Goal: Obtain resource: Obtain resource

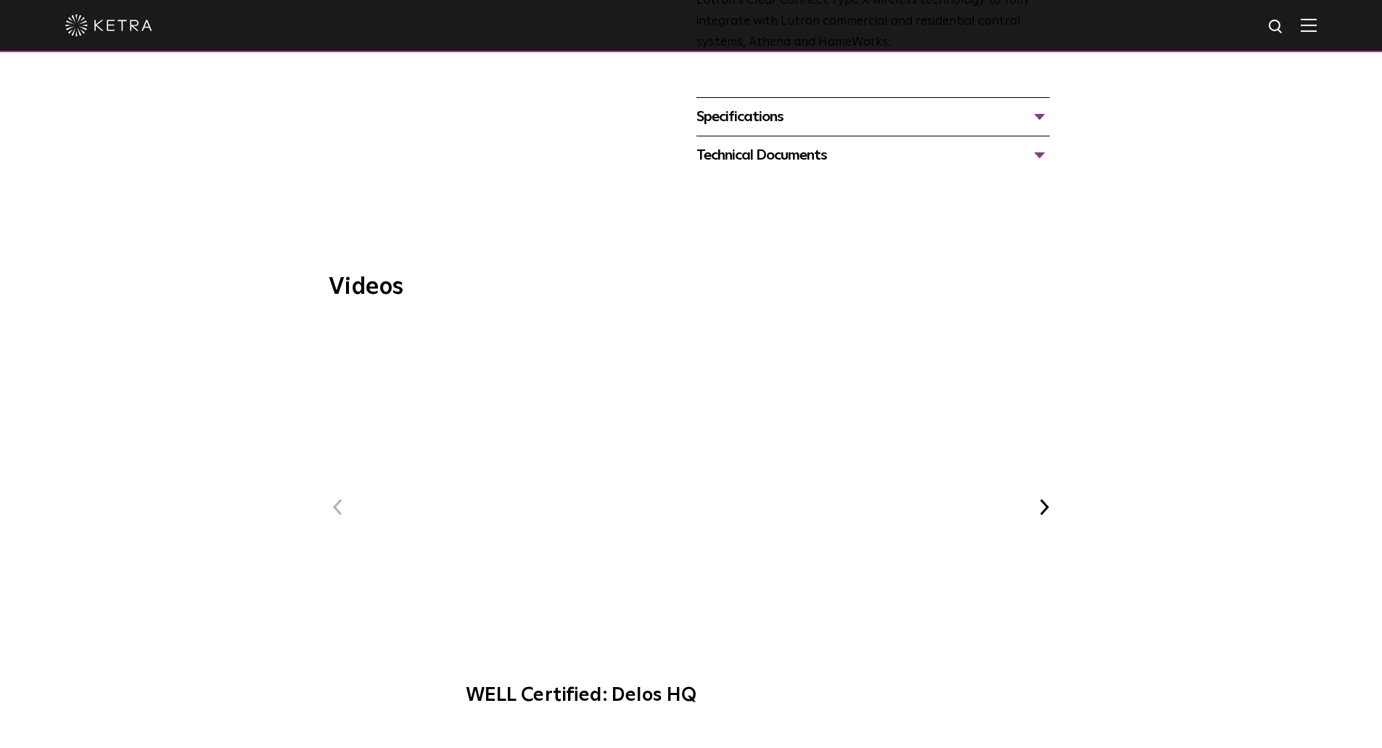
scroll to position [508, 0]
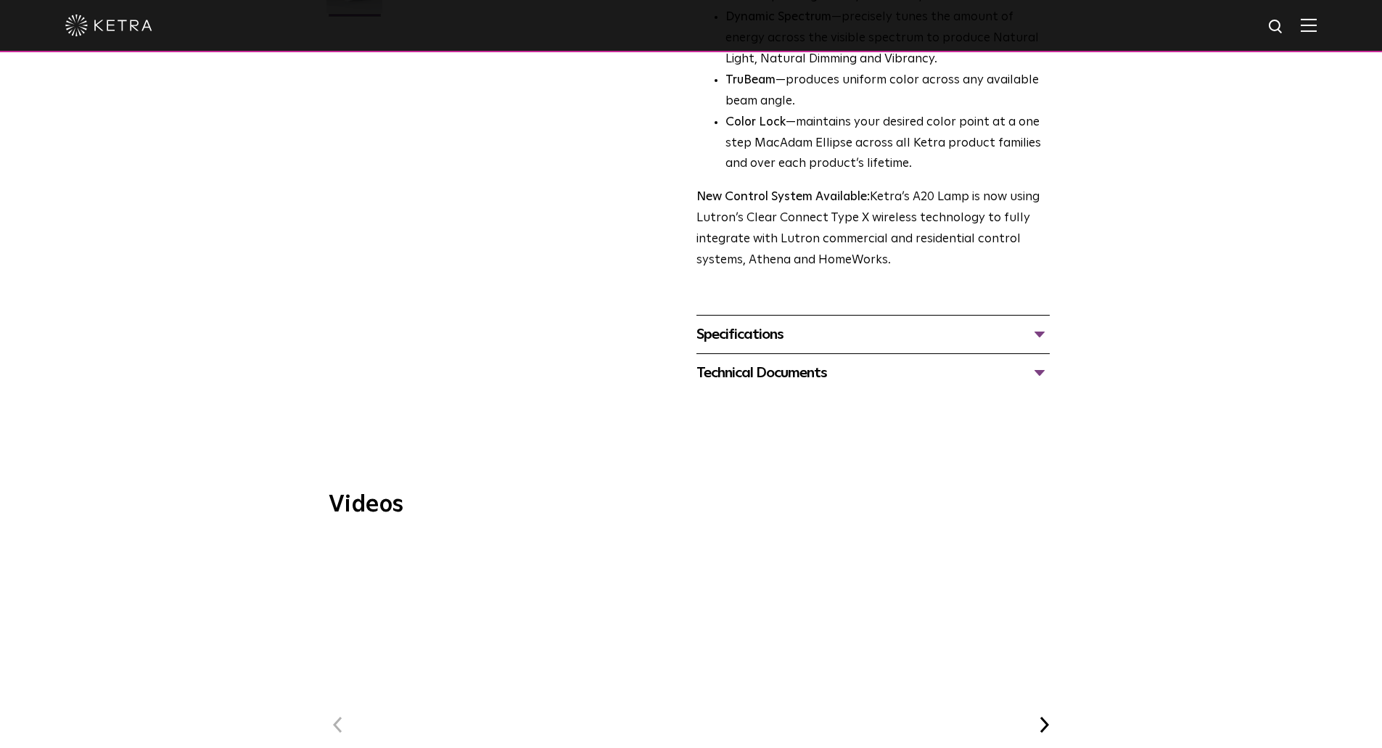
click at [734, 315] on div "Specifications LUMEN OUTPUTS 600, 800 HOUSING COLORS White, Black BASE TYPES E2…" at bounding box center [873, 334] width 353 height 38
click at [734, 323] on div "Specifications" at bounding box center [873, 334] width 353 height 23
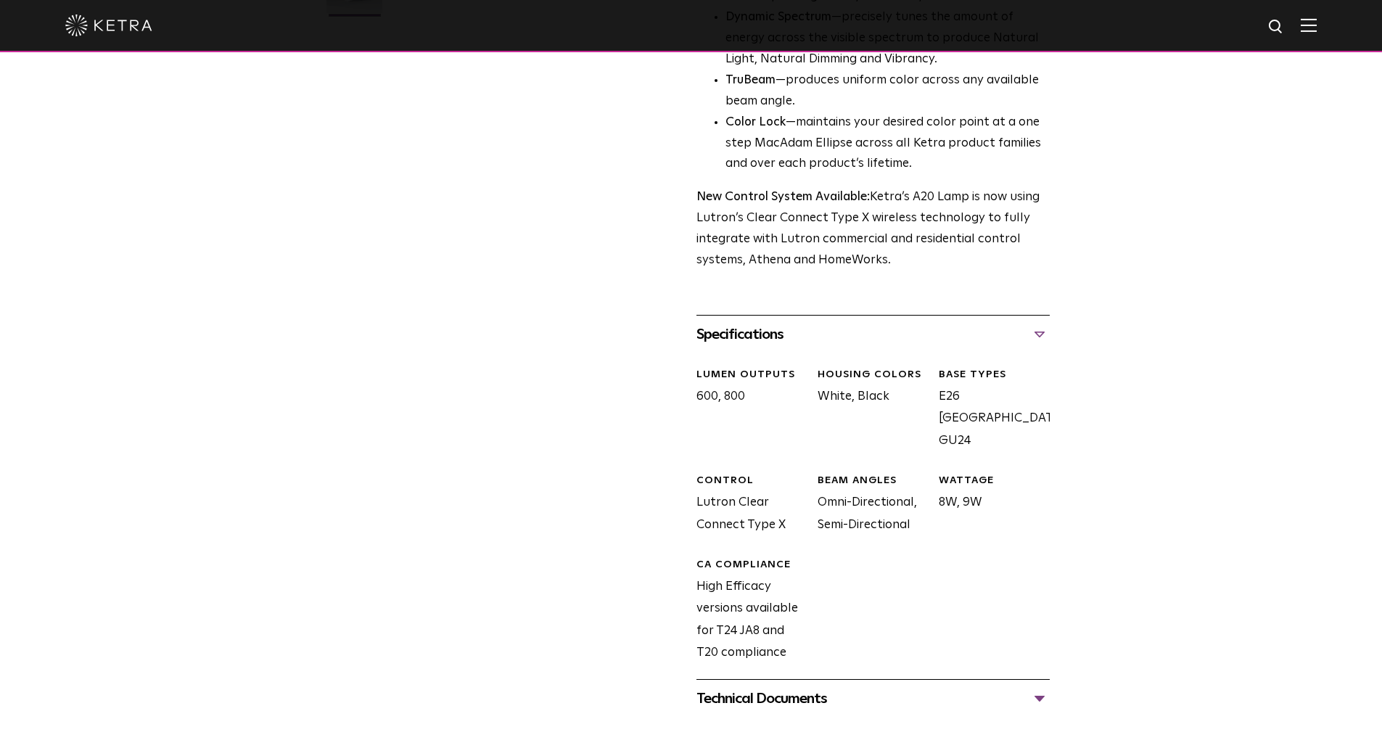
click at [790, 687] on div "Technical Documents" at bounding box center [873, 698] width 353 height 23
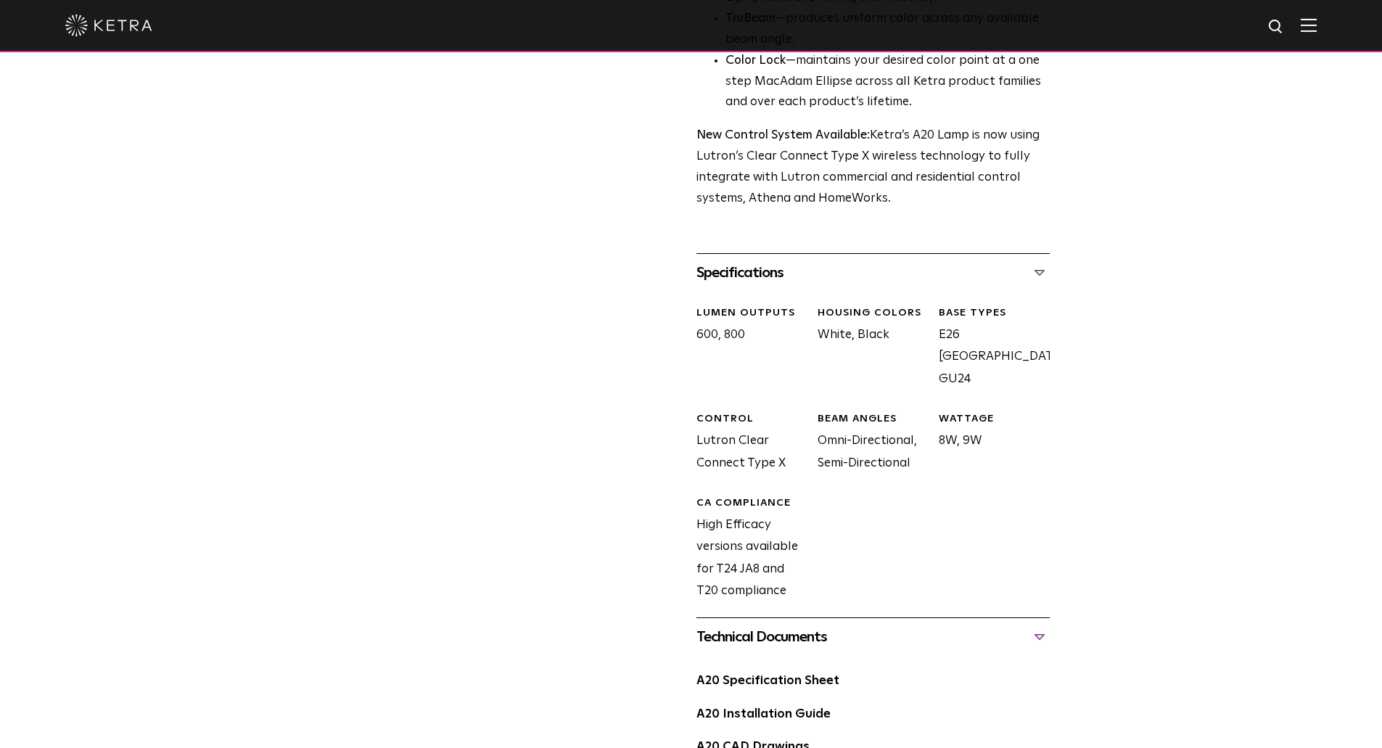
scroll to position [653, 0]
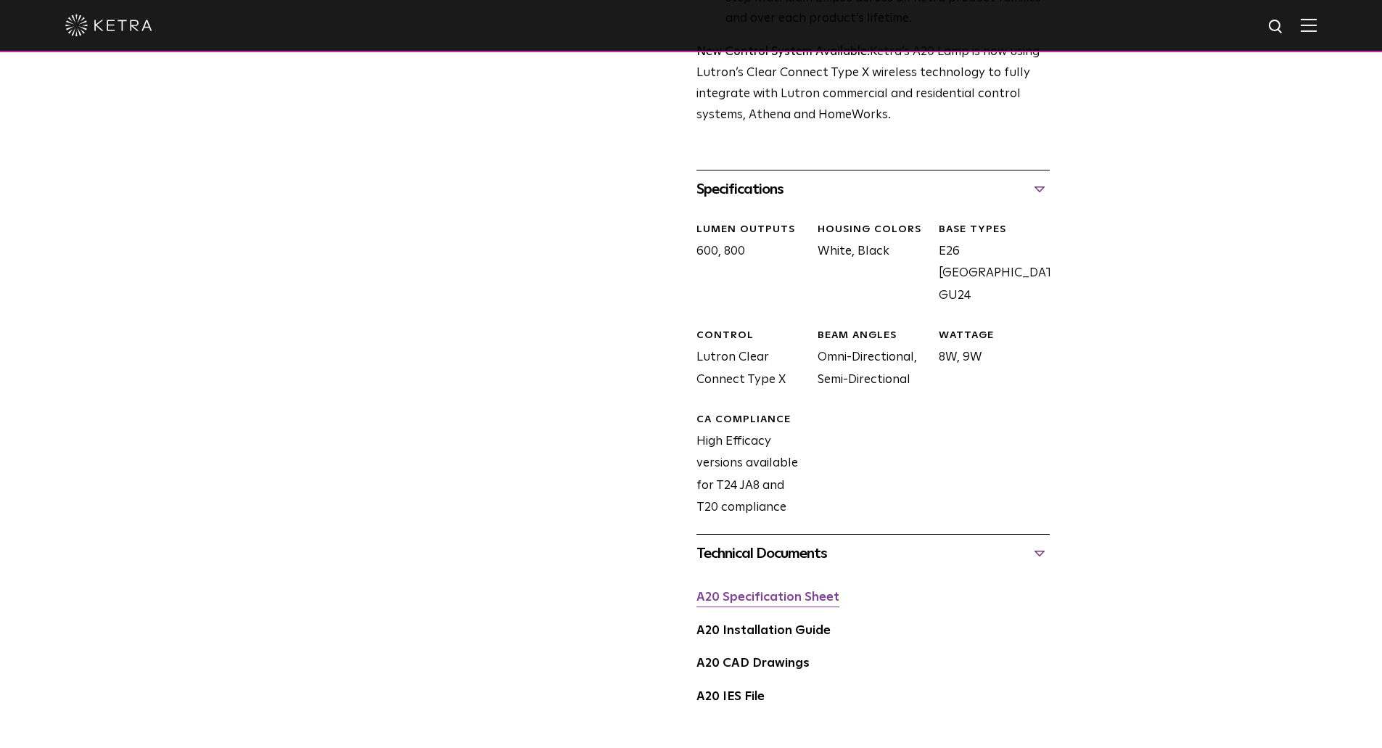
click at [751, 591] on link "A20 Specification Sheet" at bounding box center [768, 597] width 143 height 12
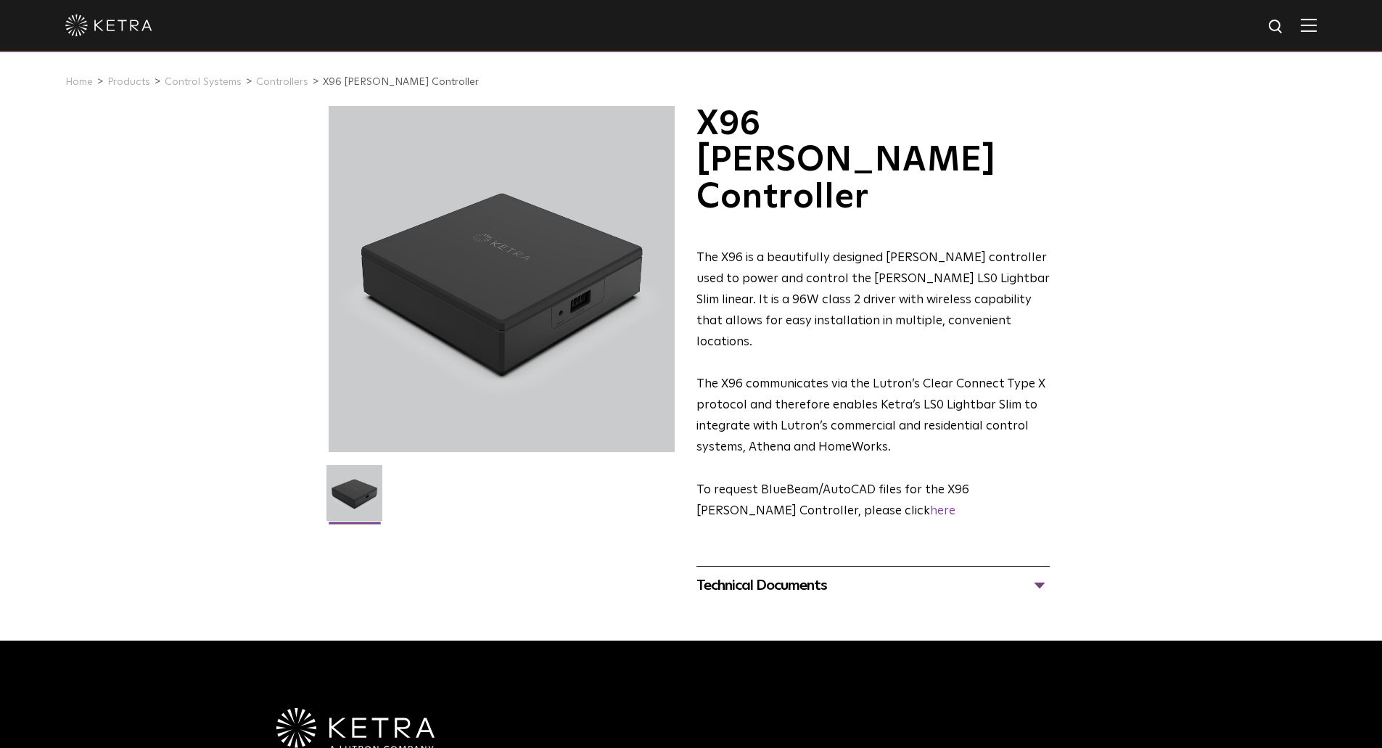
click at [819, 574] on div "Technical Documents" at bounding box center [873, 585] width 353 height 23
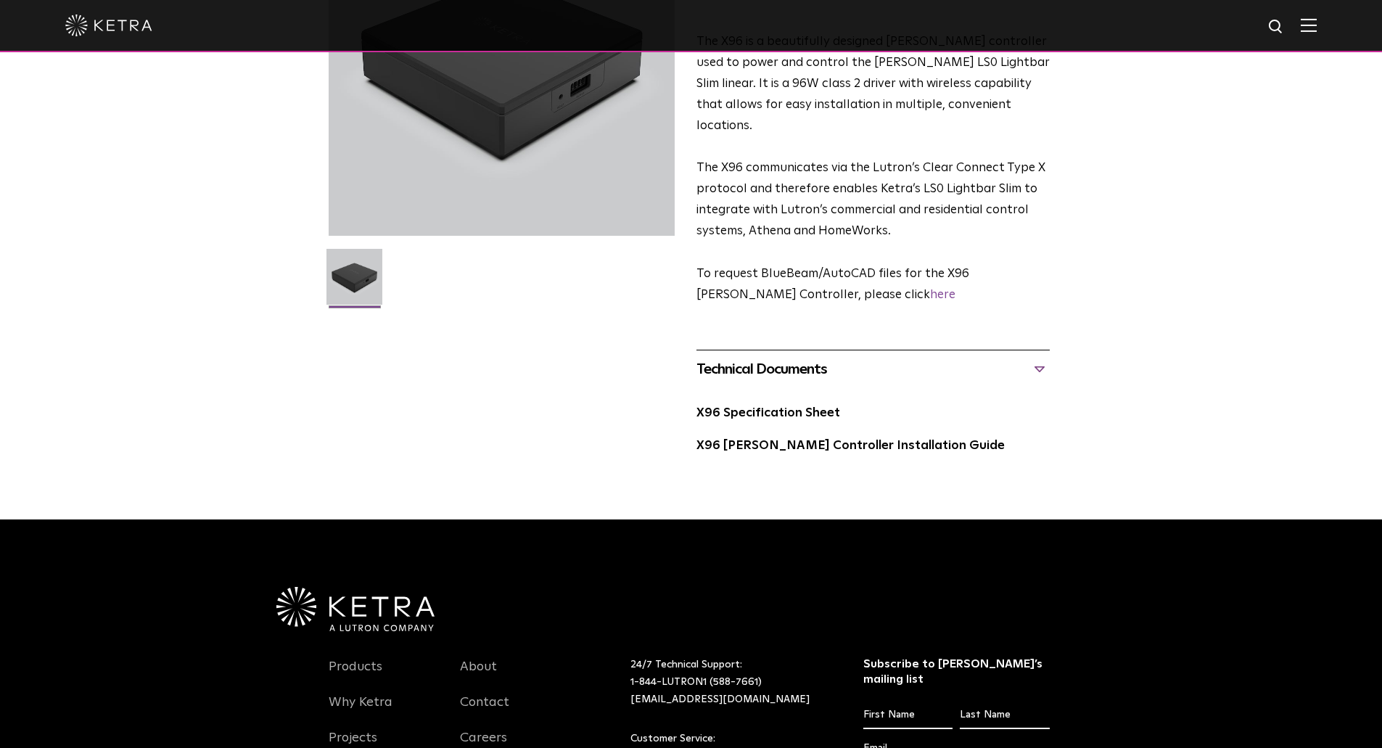
scroll to position [218, 0]
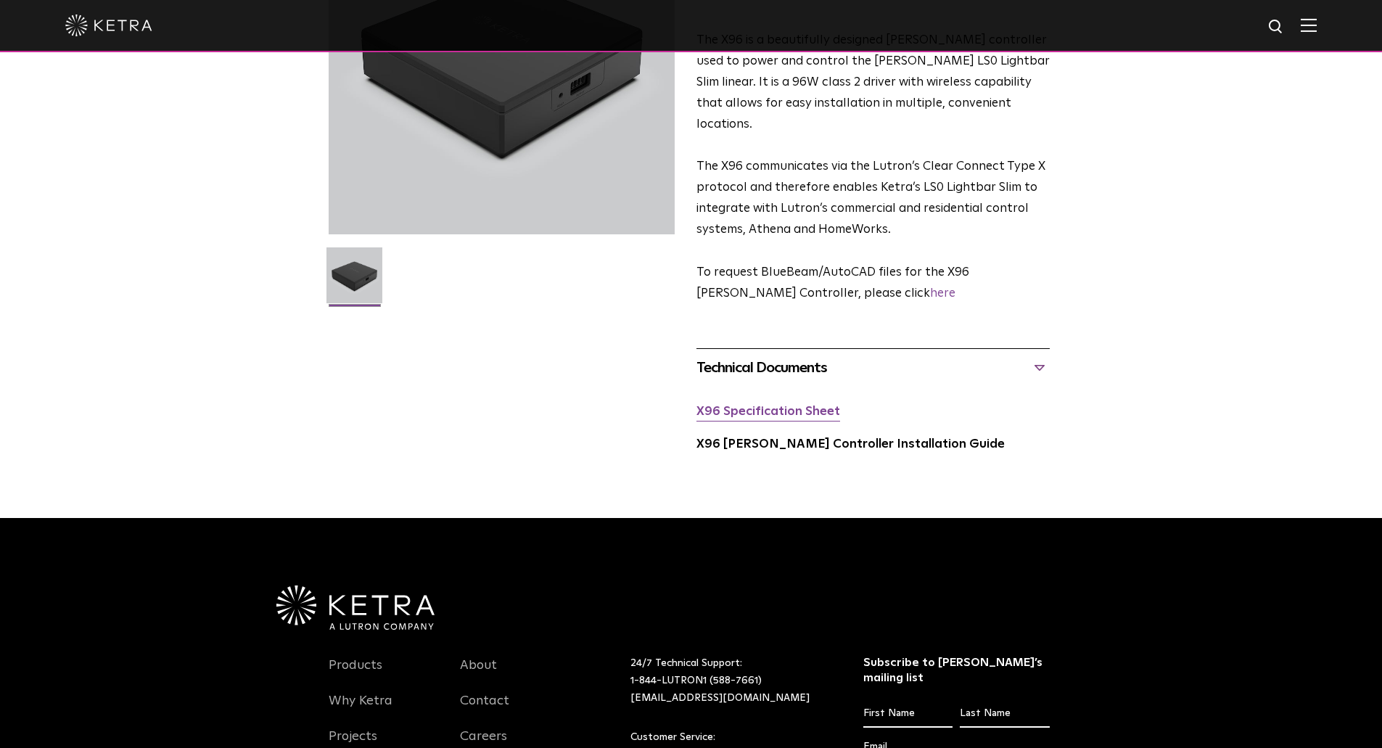
click at [743, 406] on link "X96 Specification Sheet" at bounding box center [769, 412] width 144 height 12
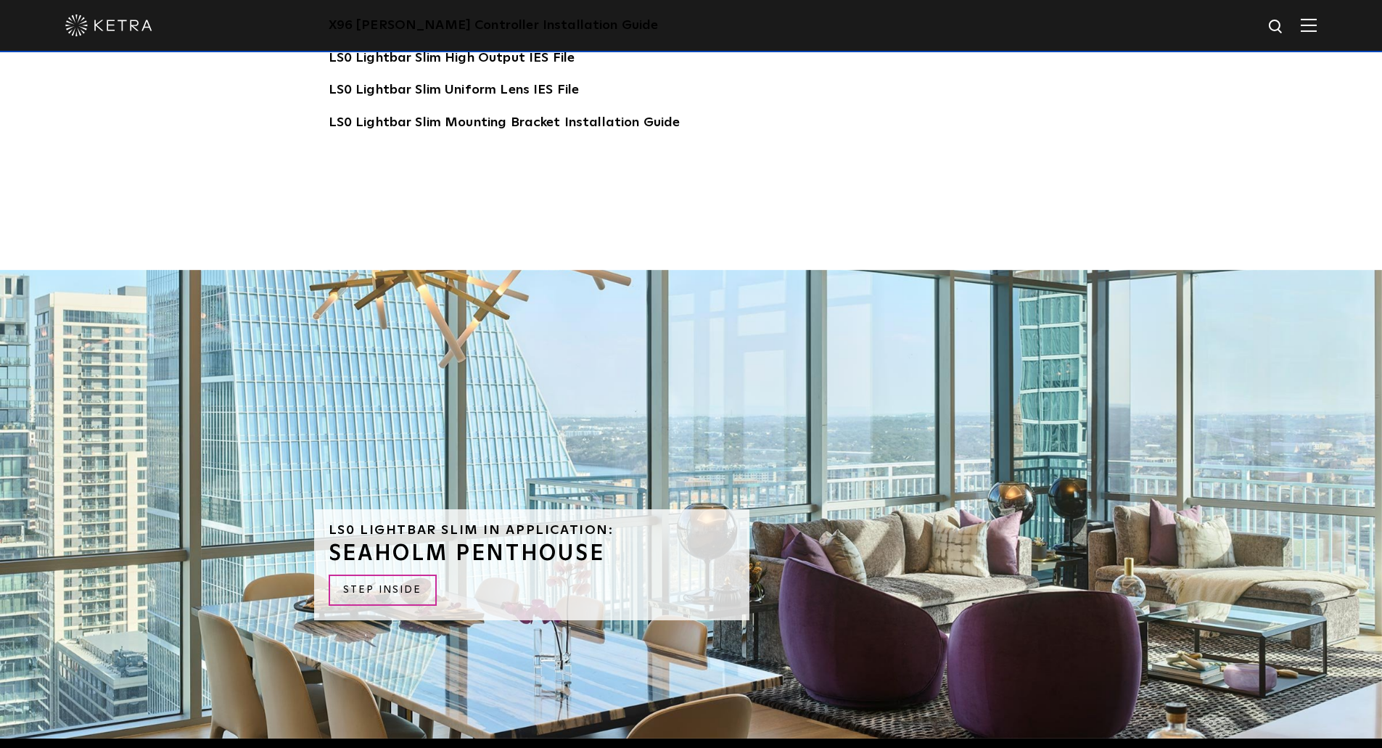
scroll to position [3193, 0]
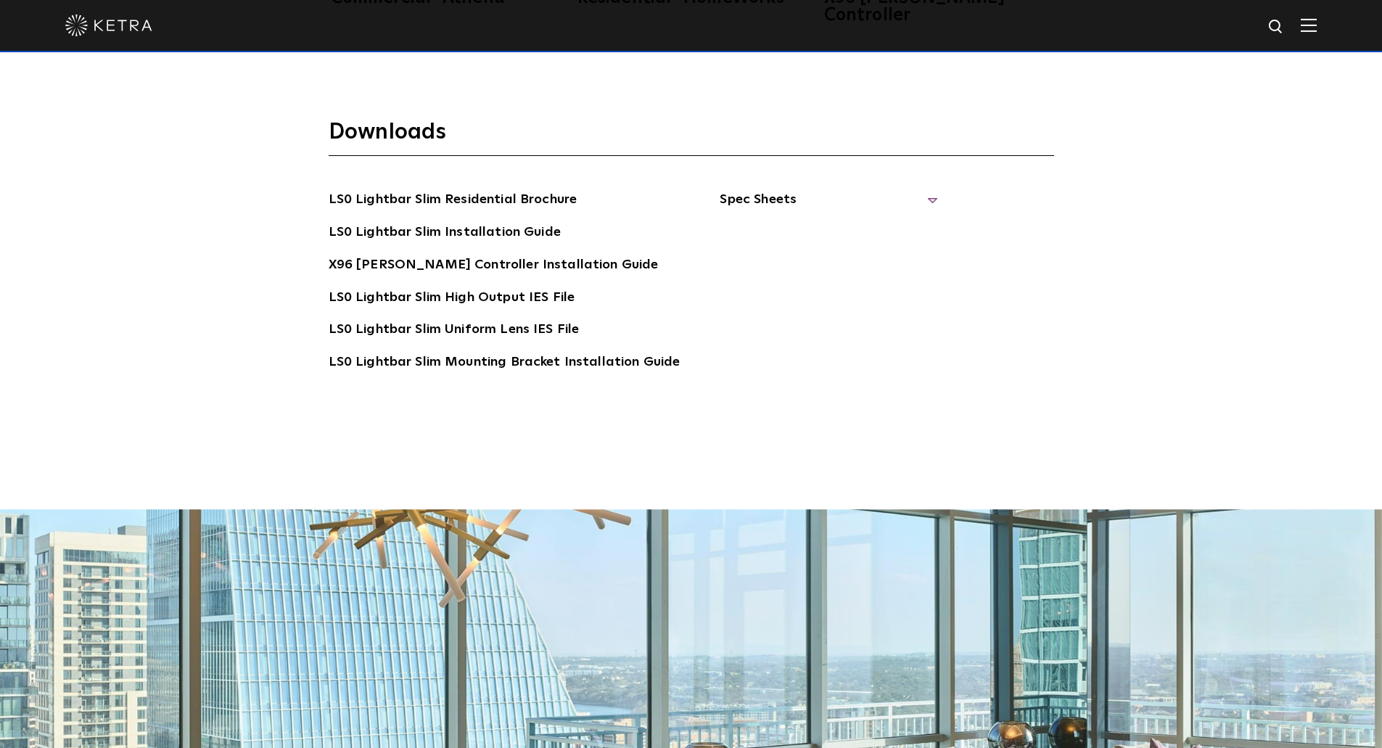
click at [747, 189] on span "Spec Sheets" at bounding box center [829, 205] width 218 height 32
click at [760, 221] on link "LS0 Lightbar Slim Spec Sheet" at bounding box center [831, 232] width 186 height 23
